Goal: Find specific page/section: Find specific page/section

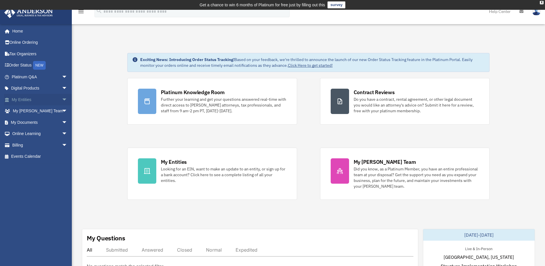
click at [62, 101] on span "arrow_drop_down" at bounding box center [67, 100] width 11 height 12
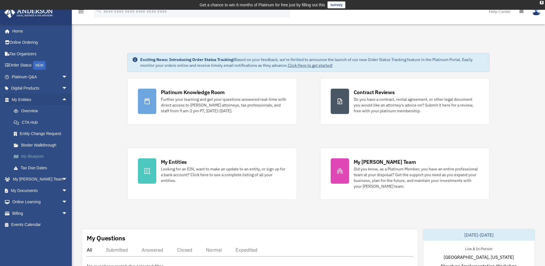
click at [32, 155] on link "My Blueprint" at bounding box center [42, 156] width 68 height 11
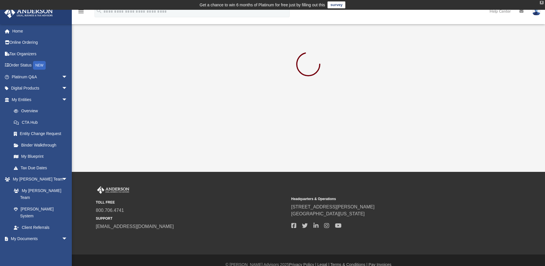
click at [542, 3] on div "X" at bounding box center [542, 2] width 4 height 3
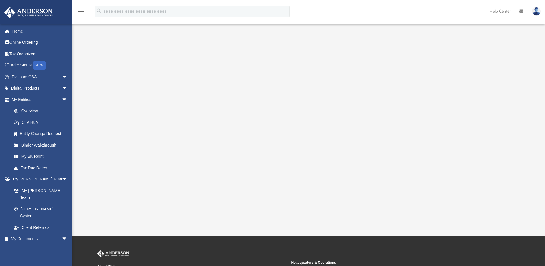
scroll to position [57, 0]
